Goal: Find contact information: Find contact information

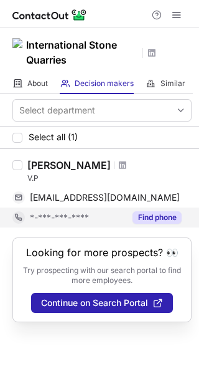
click at [173, 220] on button "Find phone" at bounding box center [157, 217] width 49 height 12
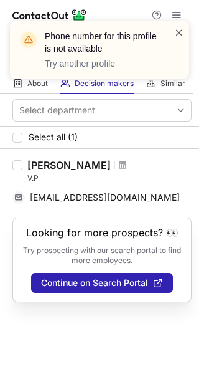
click at [177, 32] on span at bounding box center [179, 32] width 10 height 12
